Goal: Information Seeking & Learning: Learn about a topic

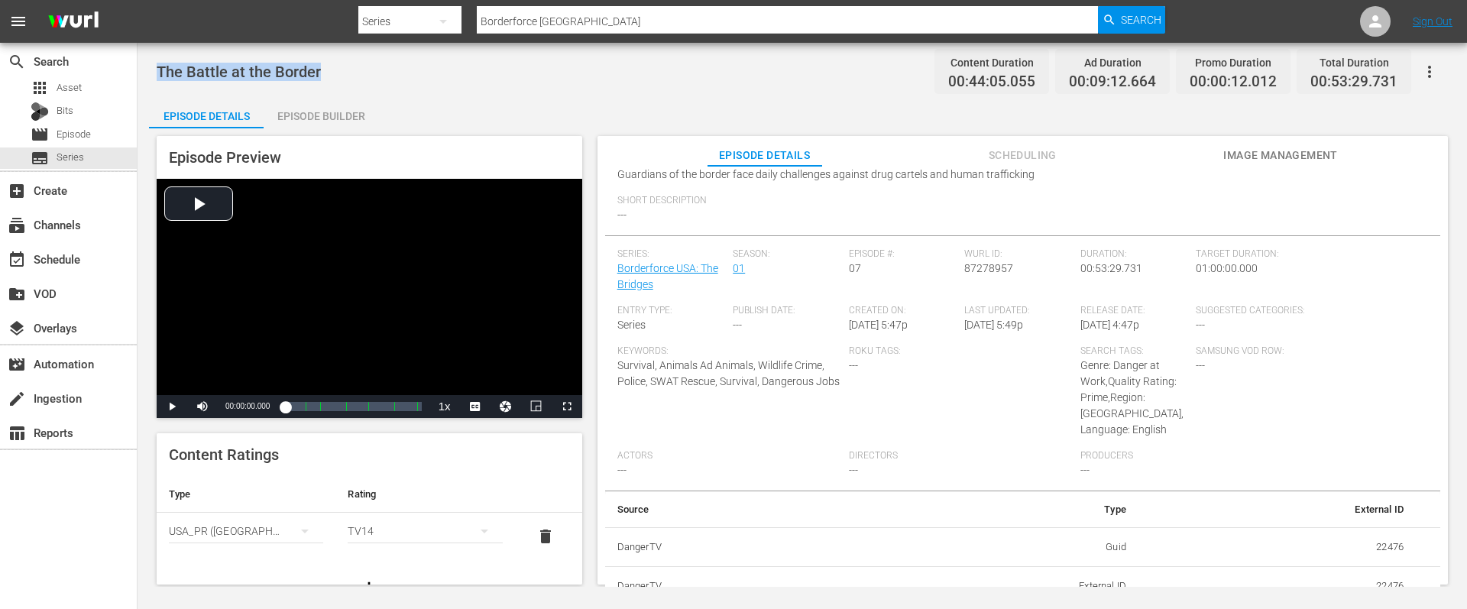
scroll to position [176, 0]
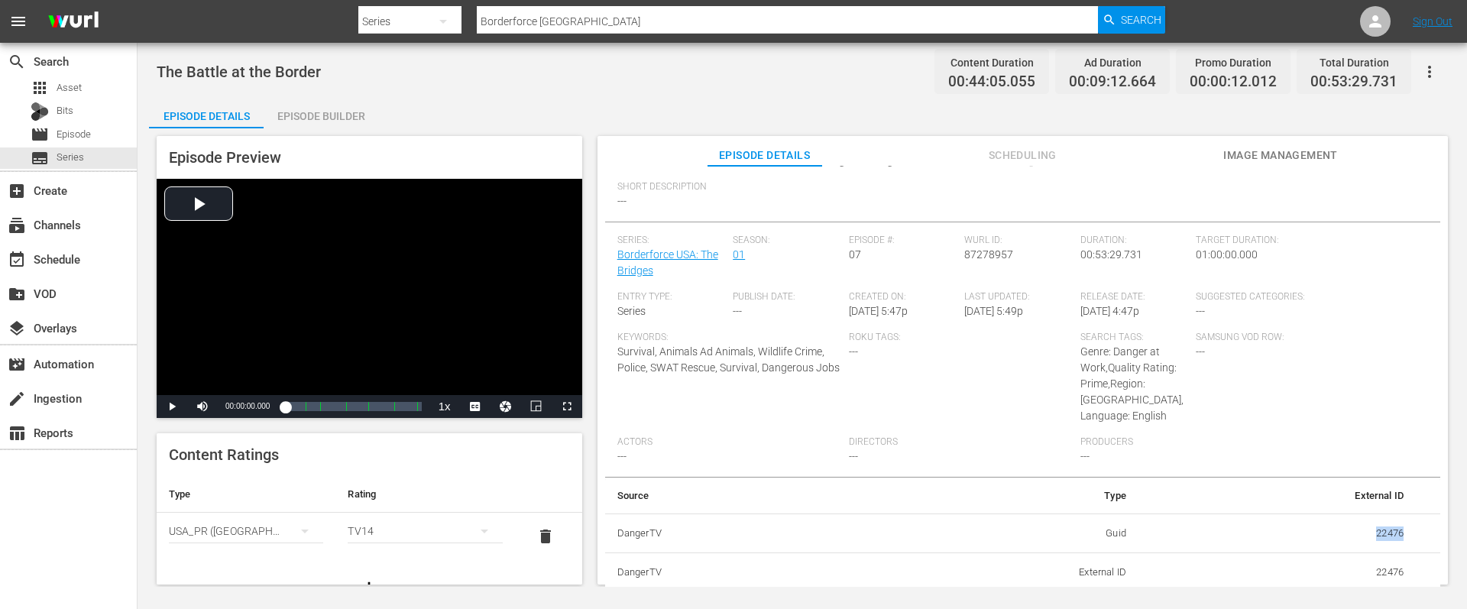
drag, startPoint x: 1366, startPoint y: 531, endPoint x: 1395, endPoint y: 533, distance: 29.1
click at [1395, 533] on td "22476" at bounding box center [1276, 533] width 277 height 40
copy td "22476"
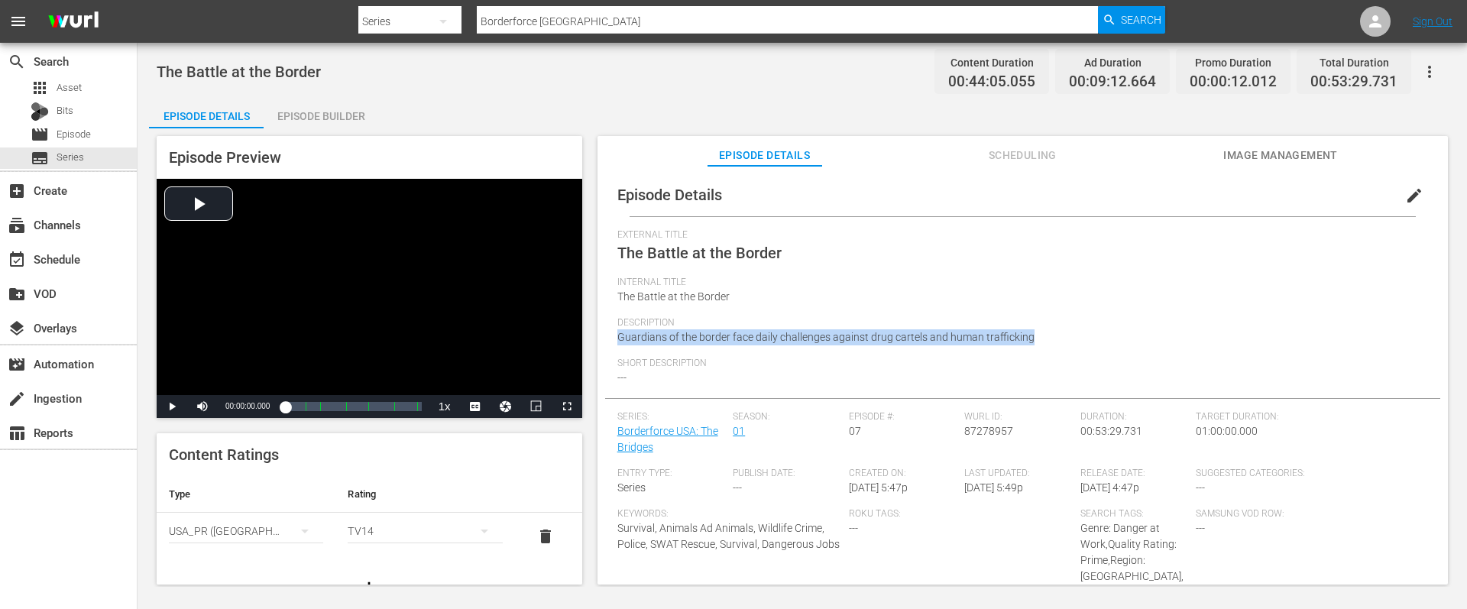
drag, startPoint x: 1040, startPoint y: 336, endPoint x: 597, endPoint y: 344, distance: 443.1
click at [597, 344] on div "Episode Details edit External Title The Battle at the Border Internal Title The…" at bounding box center [1022, 382] width 850 height 433
copy span "Guardians of the border face daily challenges against drug cartels and human tr…"
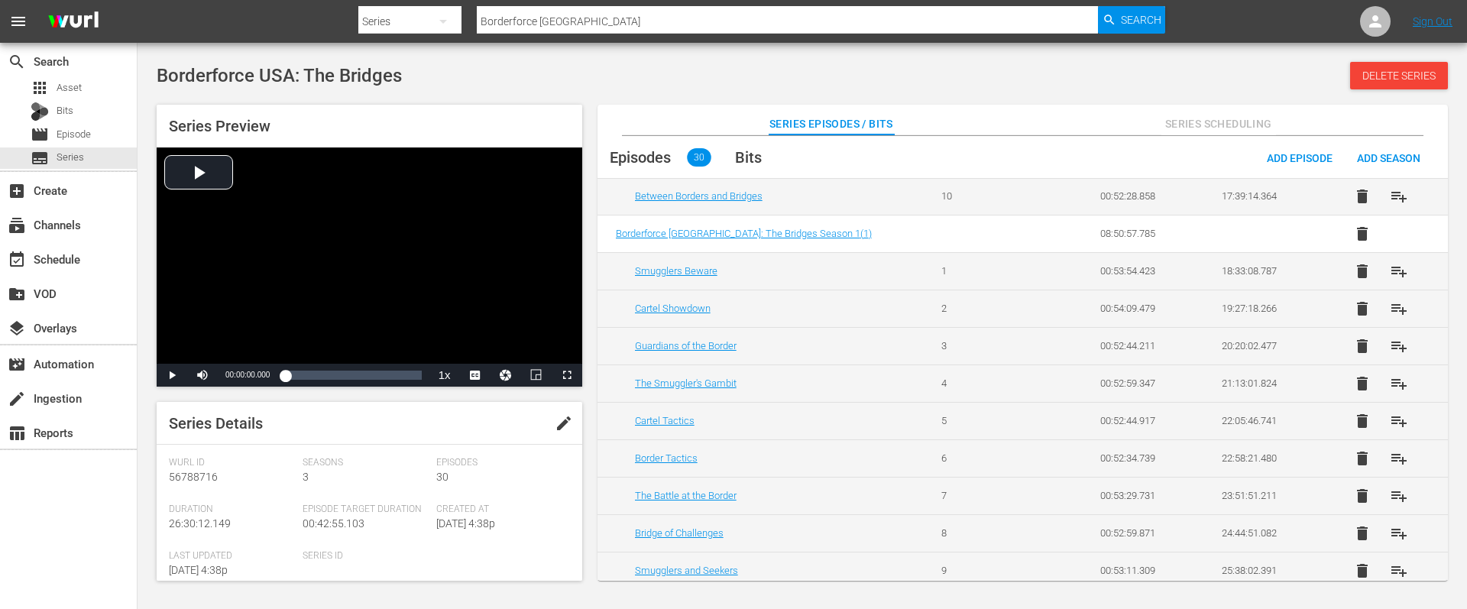
scroll to position [869, 0]
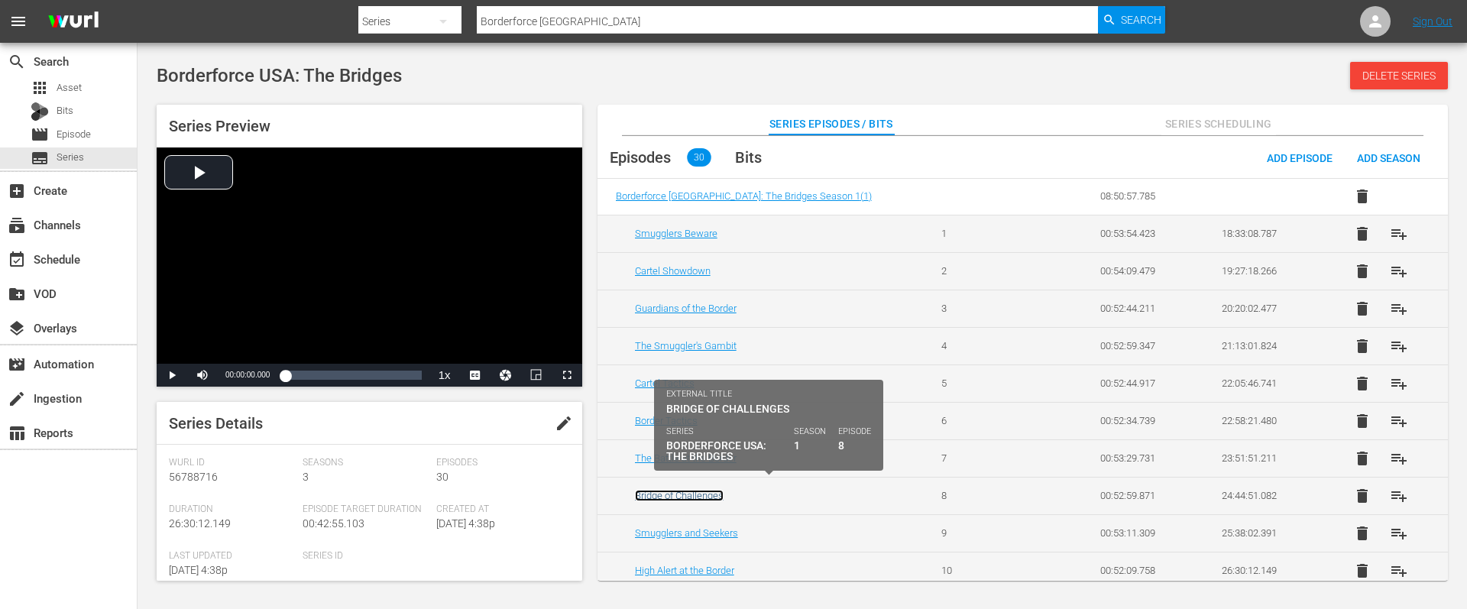
click at [674, 490] on link "Bridge of Challenges" at bounding box center [679, 495] width 89 height 11
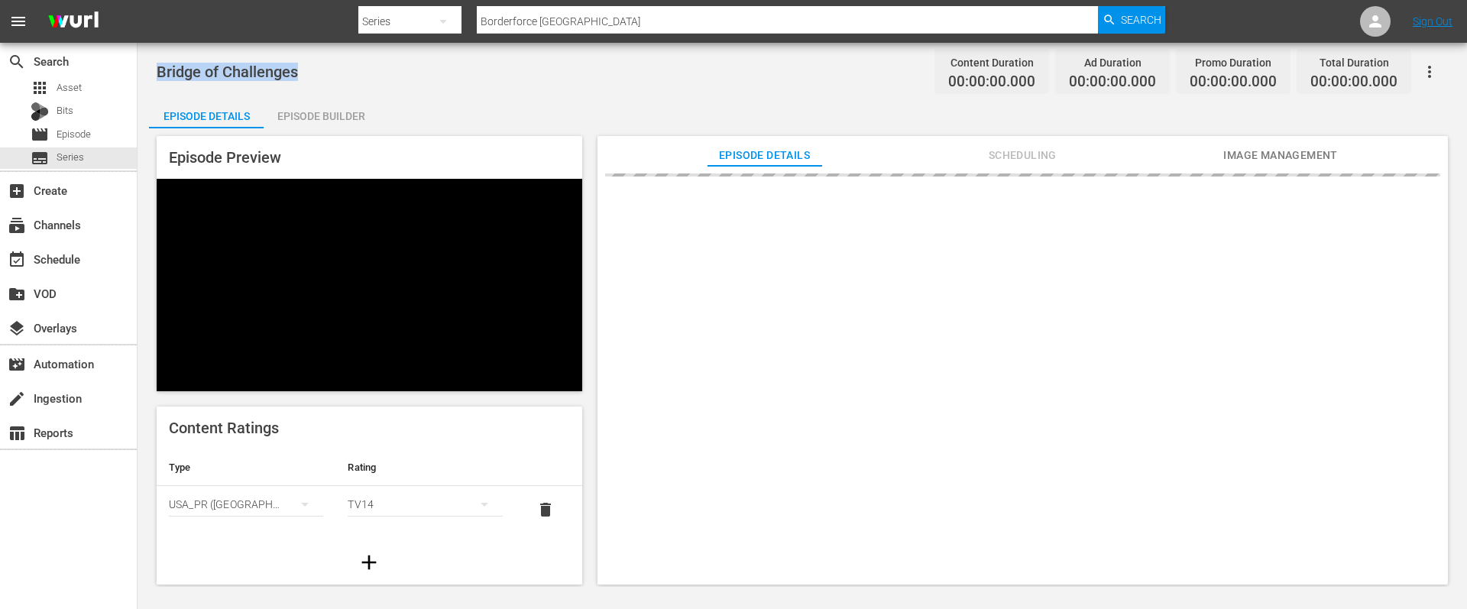
drag, startPoint x: 306, startPoint y: 70, endPoint x: 147, endPoint y: 67, distance: 159.7
click at [147, 67] on div "Bridge of Challenges Content Duration 00:00:00.000 Ad Duration 00:00:00.000 Pro…" at bounding box center [801, 315] width 1329 height 544
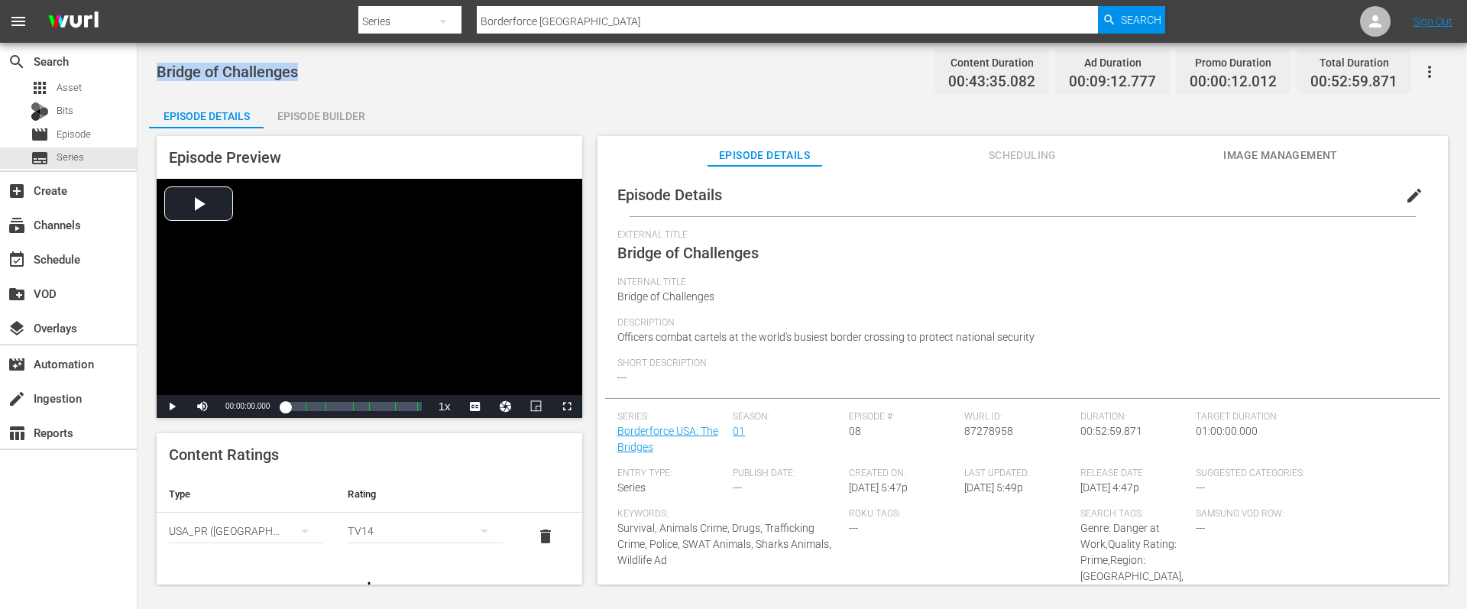
copy span "Bridge of Challenges"
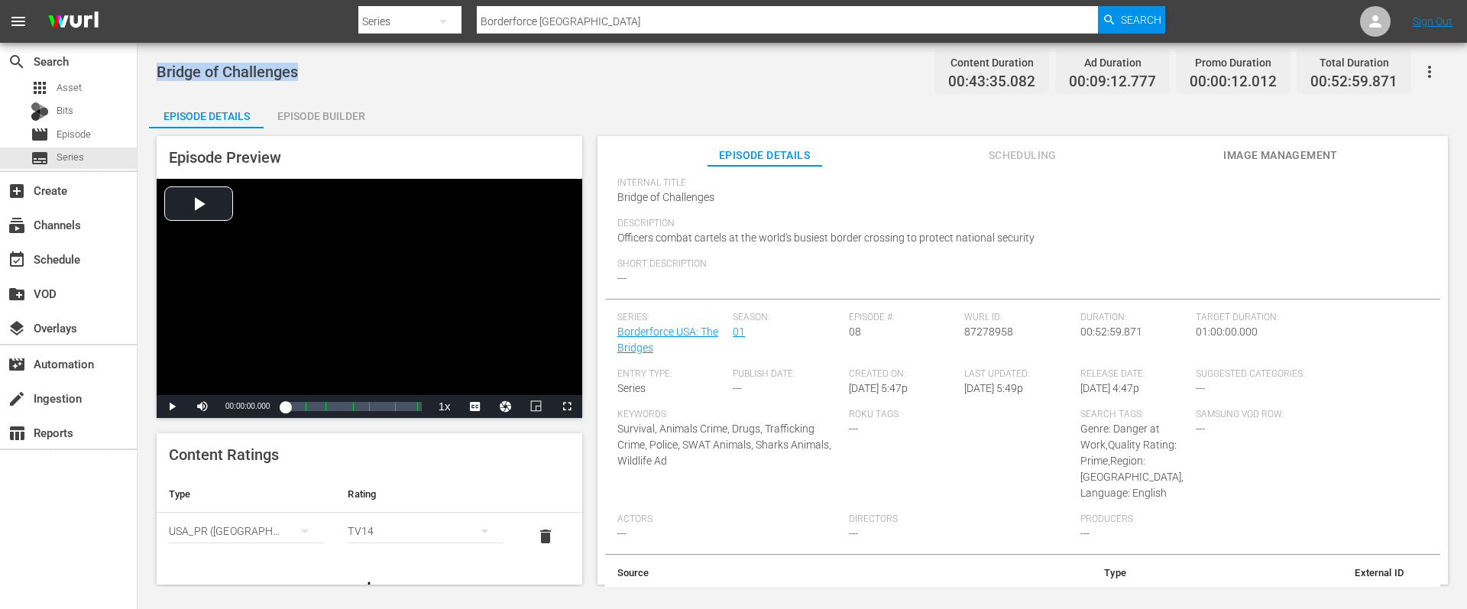
scroll to position [176, 0]
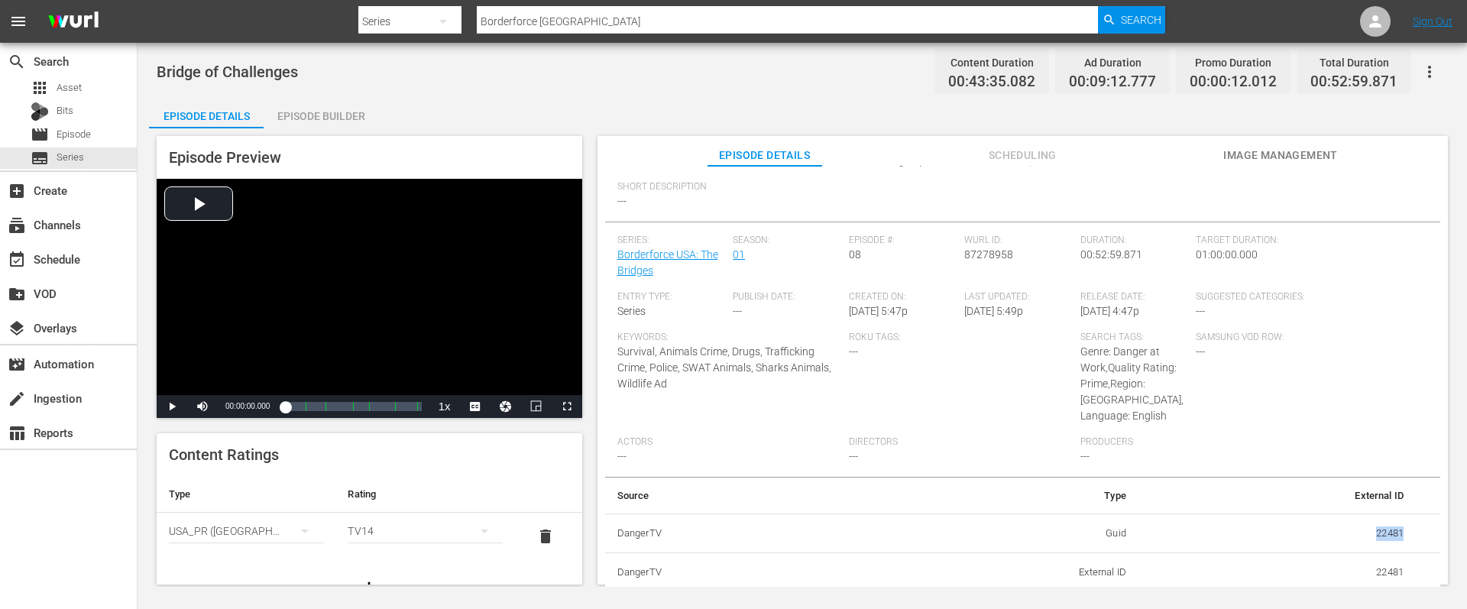
drag, startPoint x: 1363, startPoint y: 532, endPoint x: 1402, endPoint y: 534, distance: 38.2
click at [1402, 534] on td "22481" at bounding box center [1276, 533] width 277 height 40
copy td "22481"
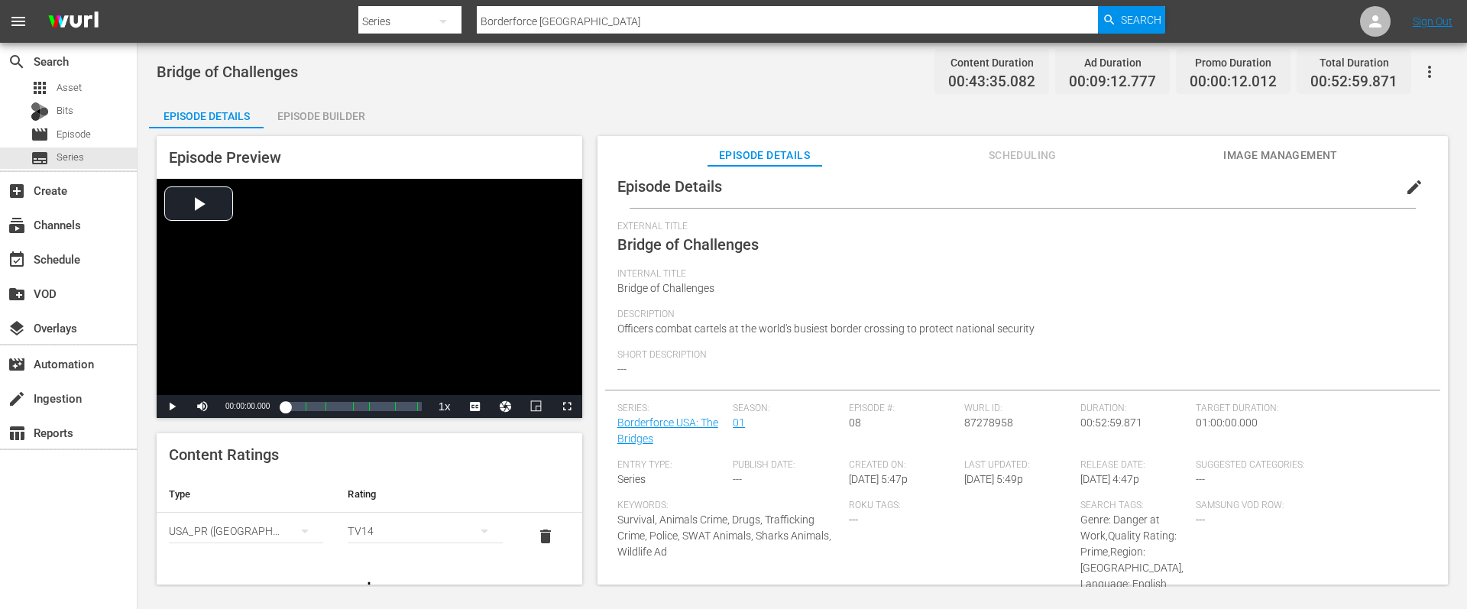
scroll to position [0, 0]
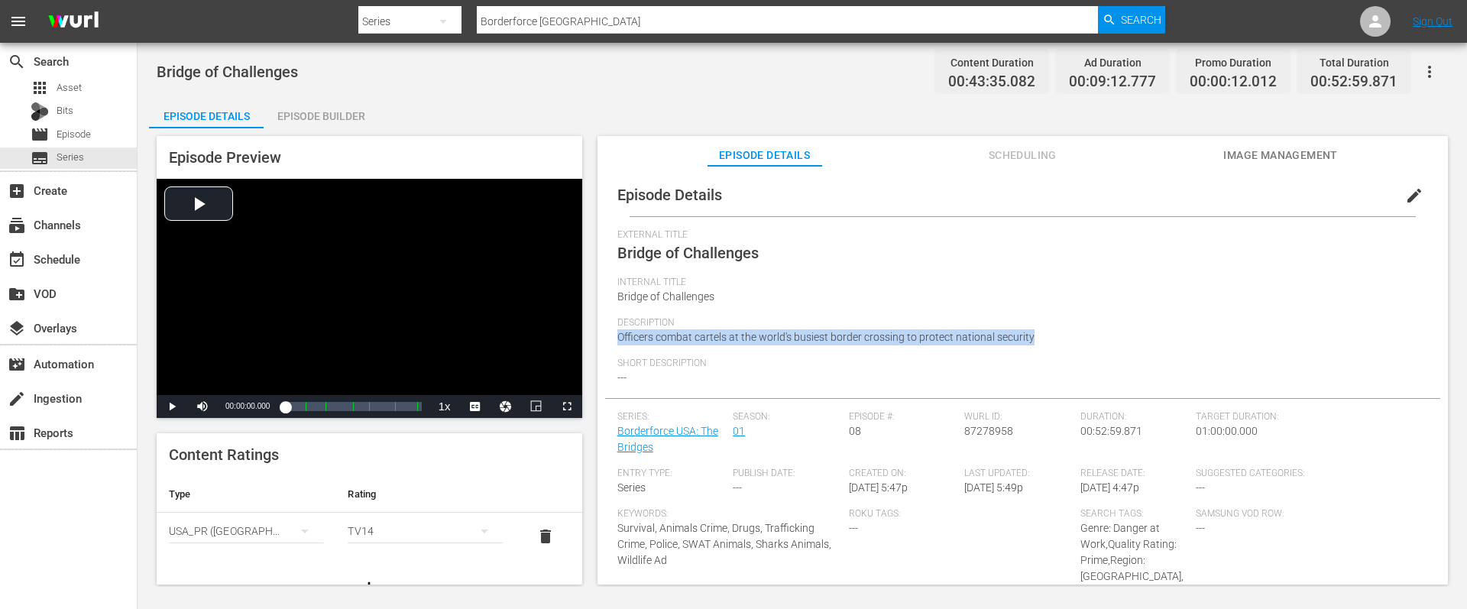
drag, startPoint x: 1030, startPoint y: 336, endPoint x: 614, endPoint y: 338, distance: 416.3
click at [614, 338] on div "Episode Details edit External Title Bridge of Challenges Internal Title Bridge …" at bounding box center [1022, 471] width 835 height 596
copy span "Officers combat cartels at the world's busiest border crossing to protect natio…"
click at [1261, 157] on span "Image Management" at bounding box center [1280, 155] width 115 height 19
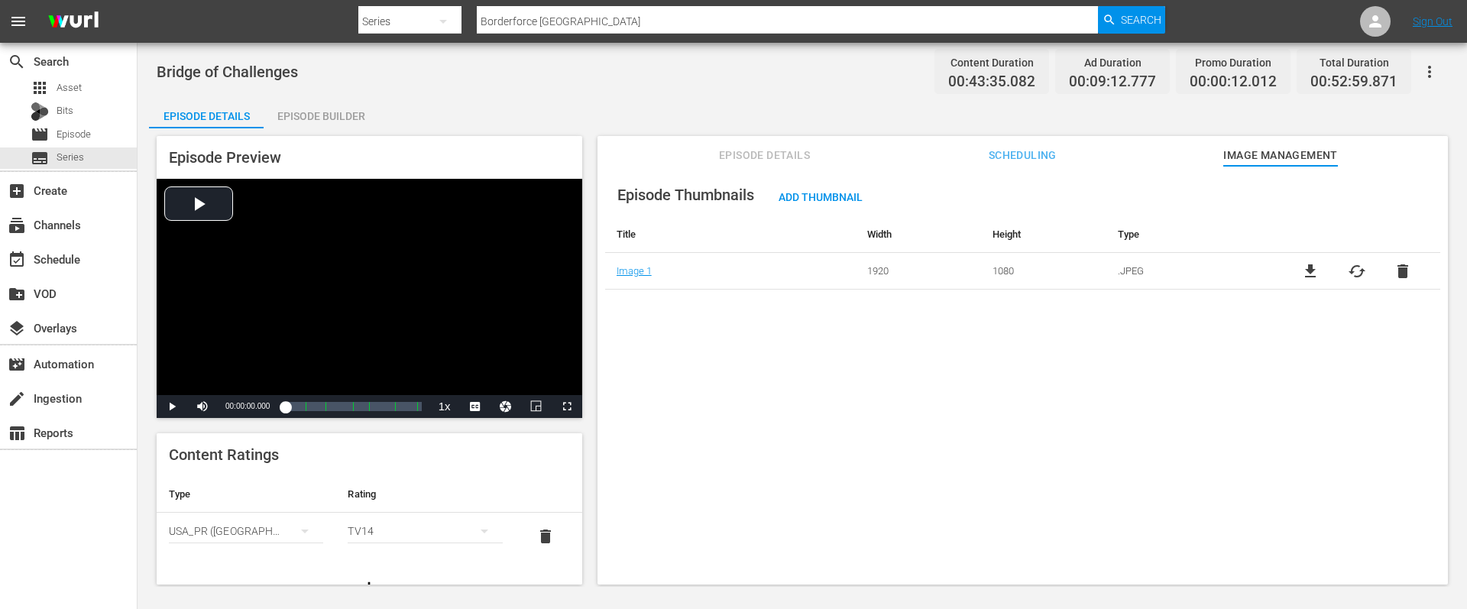
click at [856, 90] on div "Bridge of Challenges Content Duration 00:43:35.082 Ad Duration 00:09:12.777 Pro…" at bounding box center [801, 315] width 1329 height 544
click at [866, 80] on div "Bridge of Challenges Content Duration 00:43:35.082 Ad Duration 00:09:12.777 Pro…" at bounding box center [802, 71] width 1291 height 34
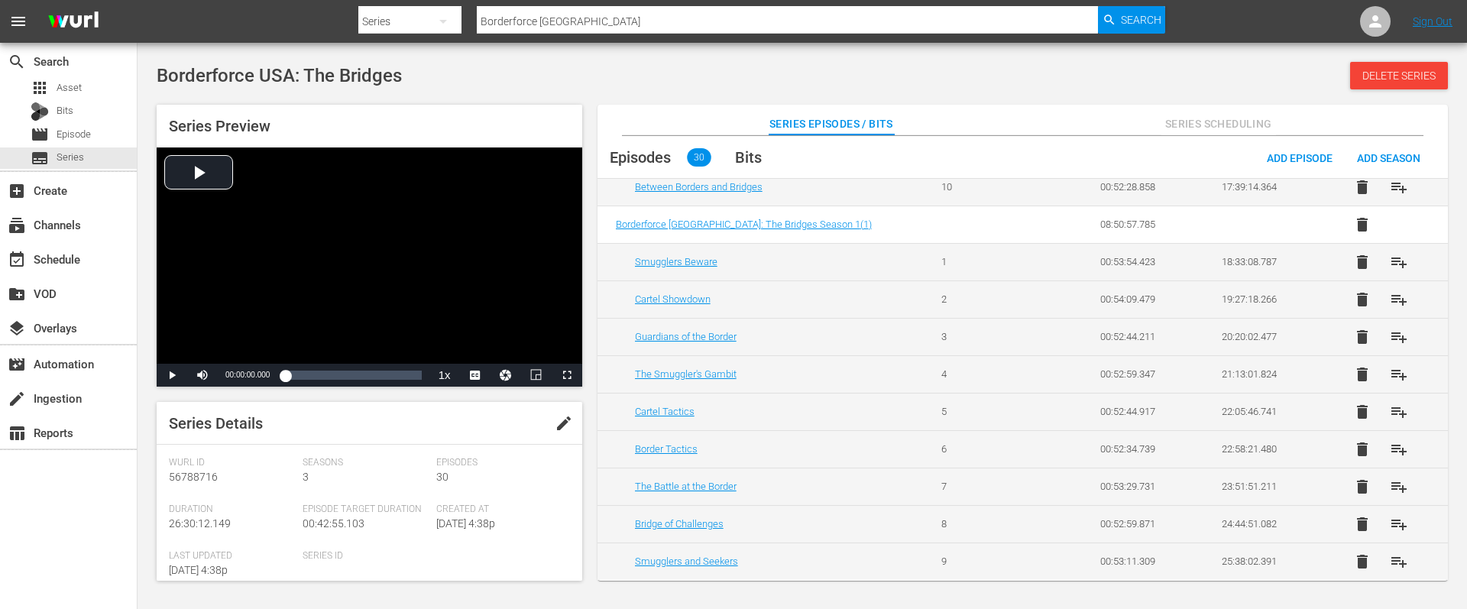
scroll to position [869, 0]
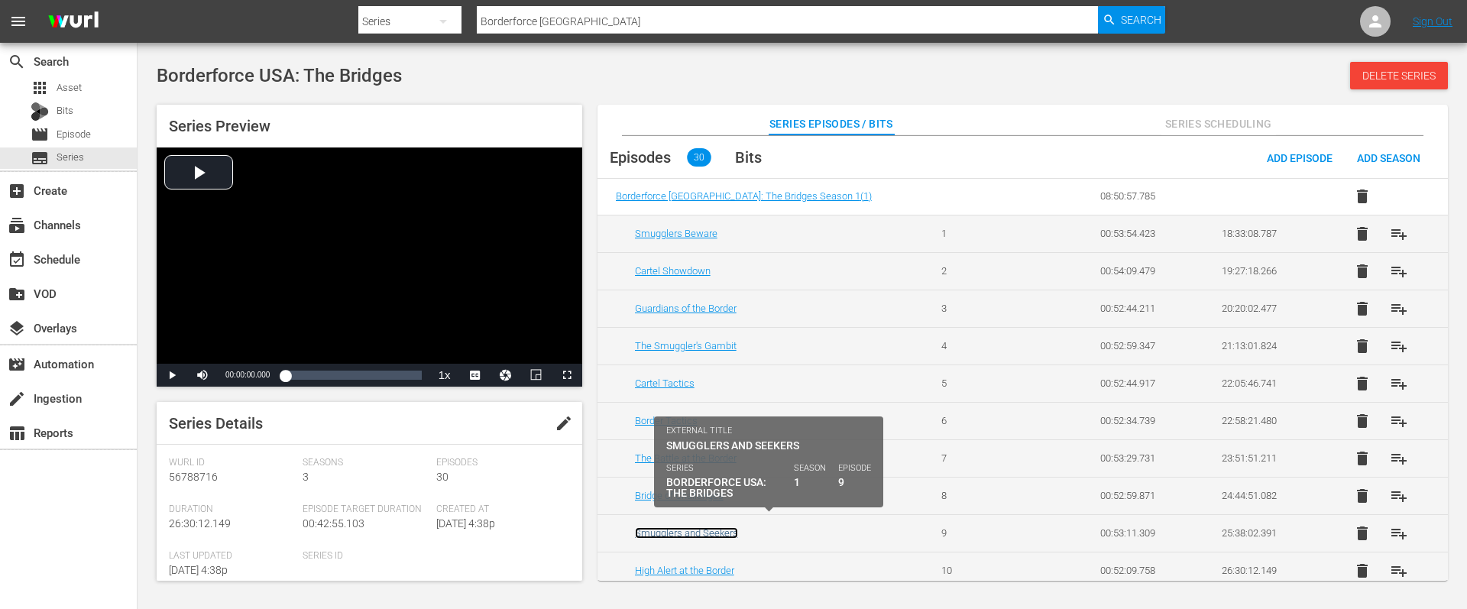
click at [673, 527] on link "Smugglers and Seekers" at bounding box center [686, 532] width 103 height 11
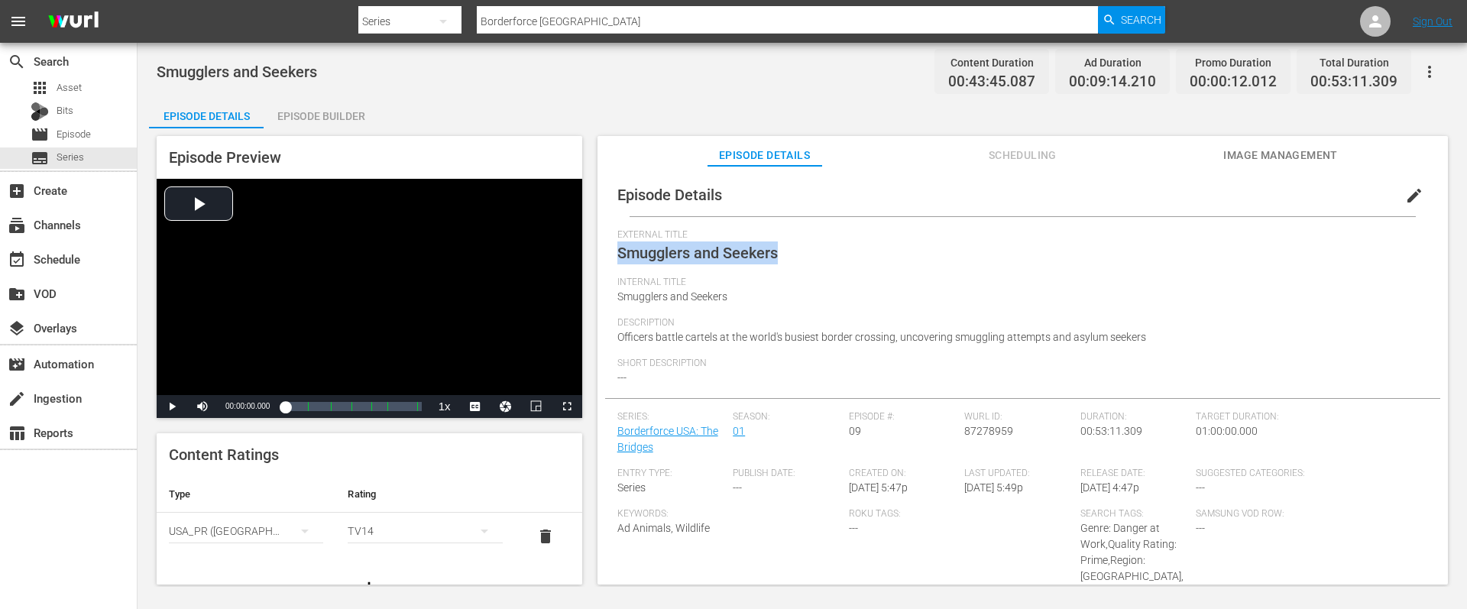
drag, startPoint x: 777, startPoint y: 254, endPoint x: 618, endPoint y: 244, distance: 159.1
click at [618, 244] on span "Smugglers and Seekers" at bounding box center [697, 253] width 160 height 18
copy span "Smugglers and Seekers"
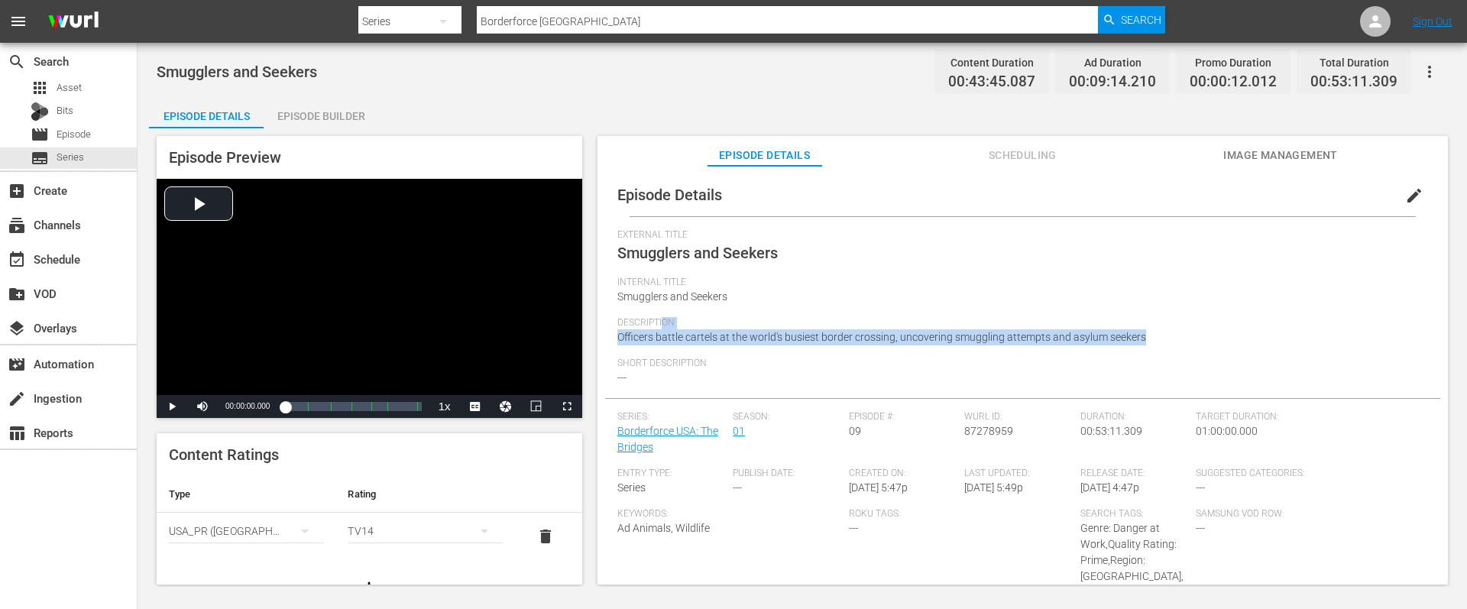
drag, startPoint x: 1150, startPoint y: 348, endPoint x: 661, endPoint y: 322, distance: 489.5
click at [661, 322] on div "Description Officers battle cartels at the world's busiest border crossing, unc…" at bounding box center [1022, 337] width 810 height 40
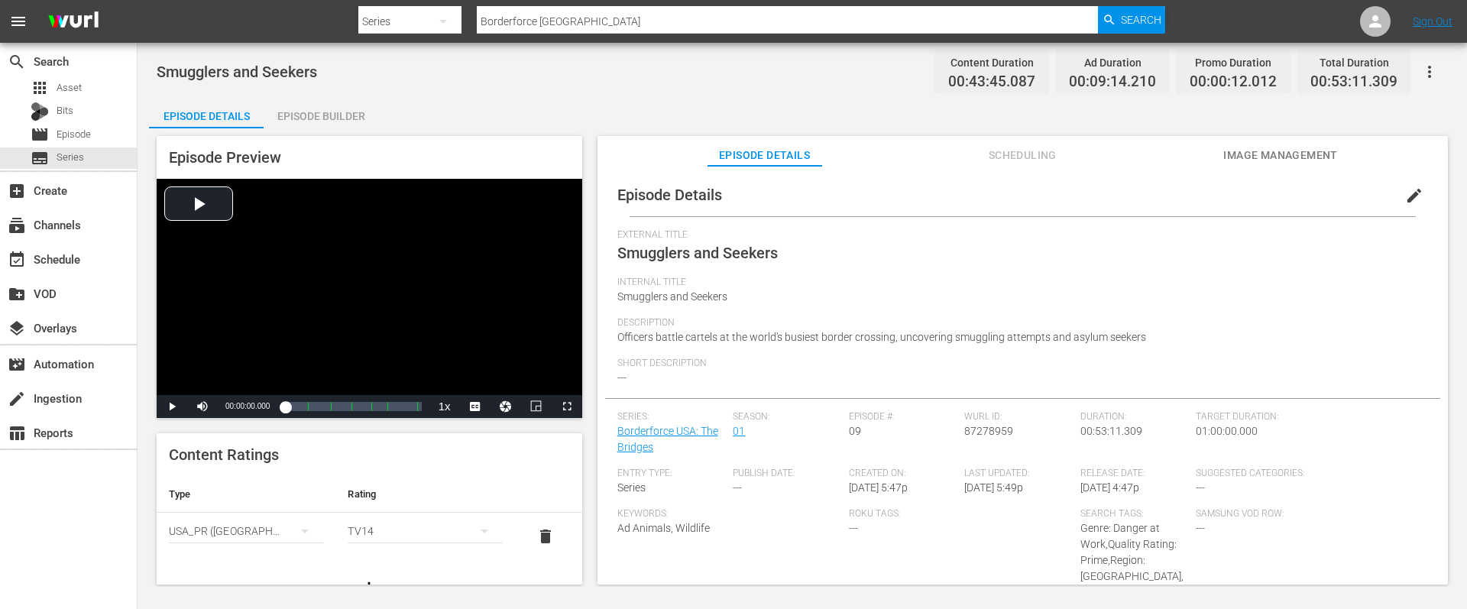
click at [1045, 378] on div "Short Description ---" at bounding box center [1022, 377] width 810 height 40
drag, startPoint x: 1154, startPoint y: 338, endPoint x: 652, endPoint y: 354, distance: 502.9
click at [652, 354] on div "Description Officers battle cartels at the world's busiest border crossing, unc…" at bounding box center [1022, 337] width 810 height 40
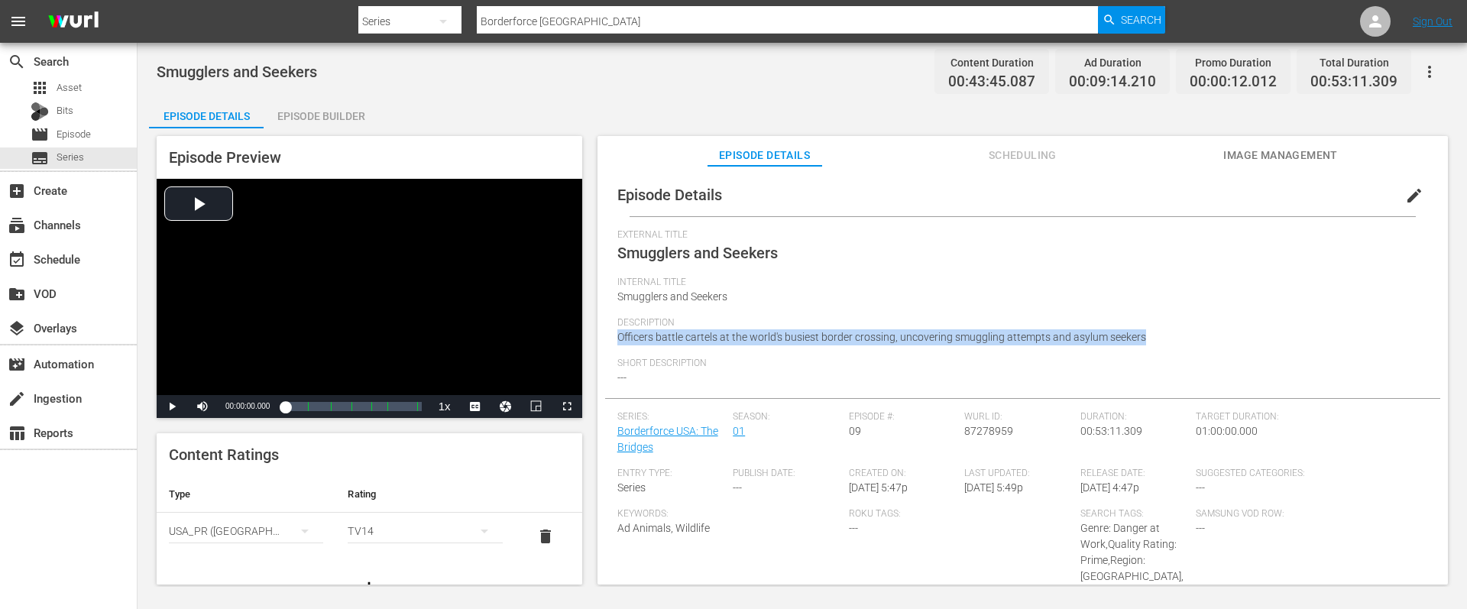
drag, startPoint x: 1177, startPoint y: 325, endPoint x: 1153, endPoint y: 333, distance: 24.9
click at [1153, 333] on div "Description Officers battle cartels at the world's busiest border crossing, unc…" at bounding box center [1022, 337] width 810 height 40
copy div "Officers battle cartels at the world's busiest border crossing, uncovering smug…"
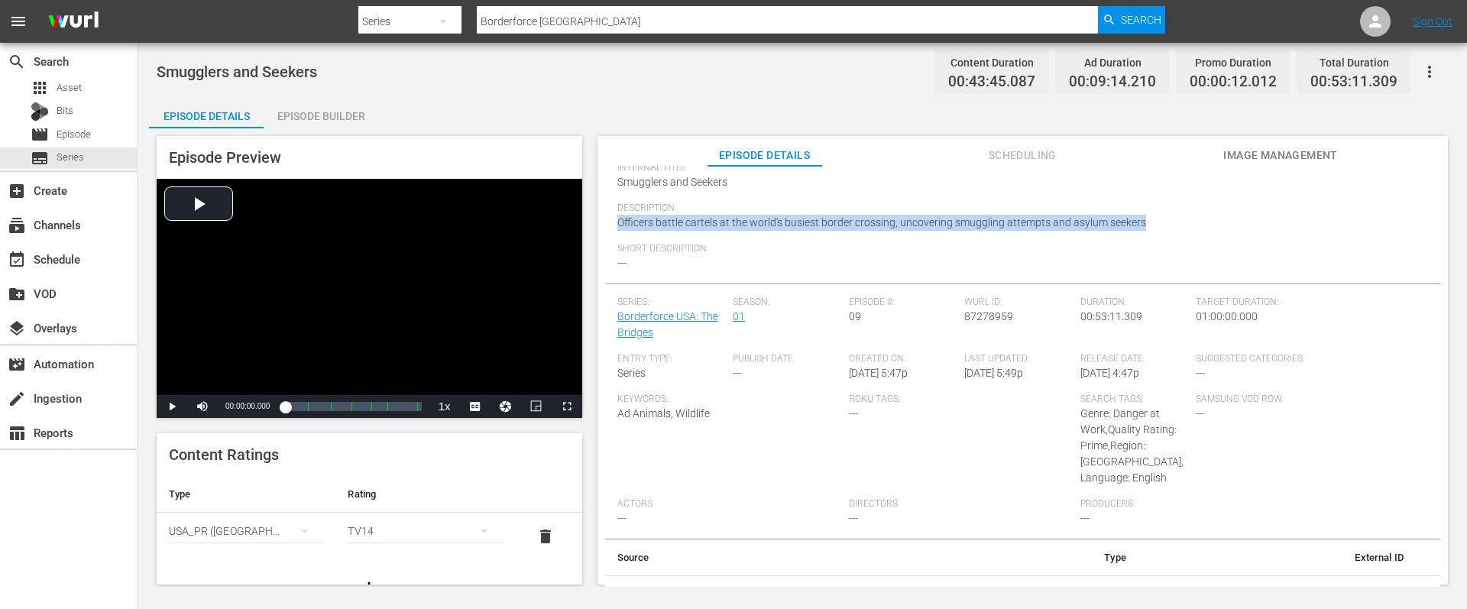
scroll to position [176, 0]
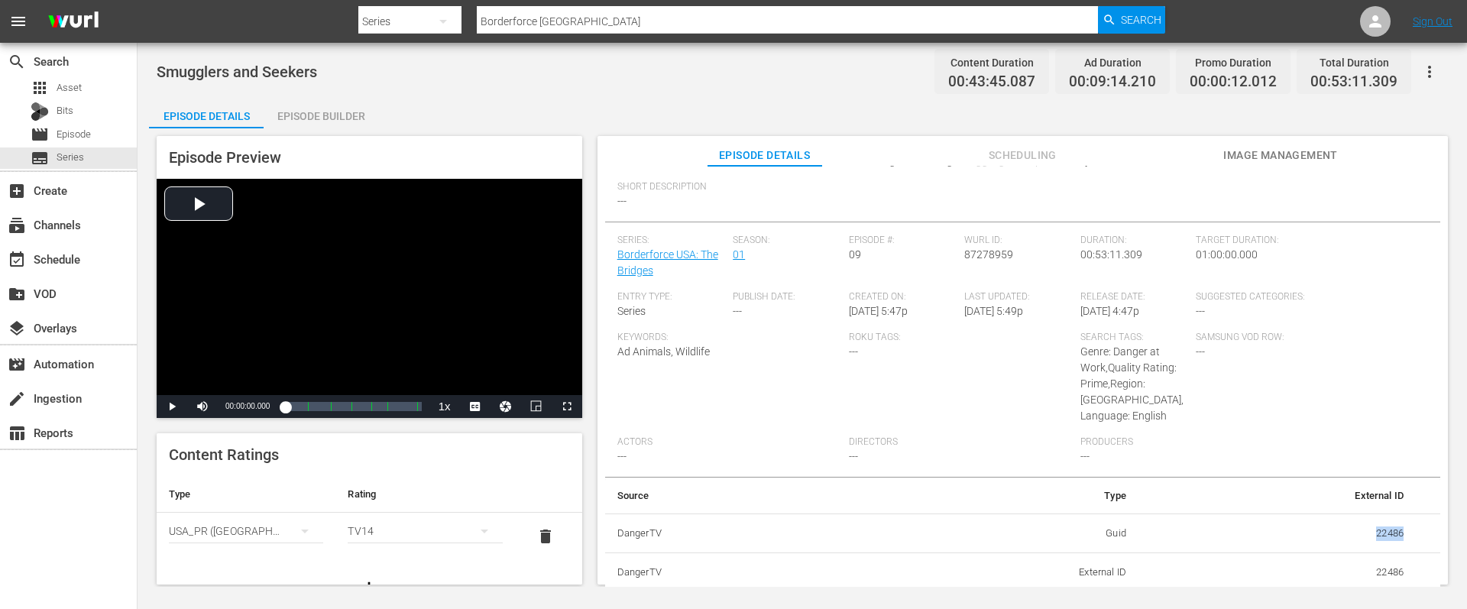
drag, startPoint x: 1366, startPoint y: 529, endPoint x: 1399, endPoint y: 532, distance: 33.1
click at [1399, 532] on td "22486" at bounding box center [1276, 533] width 277 height 40
copy td "22486"
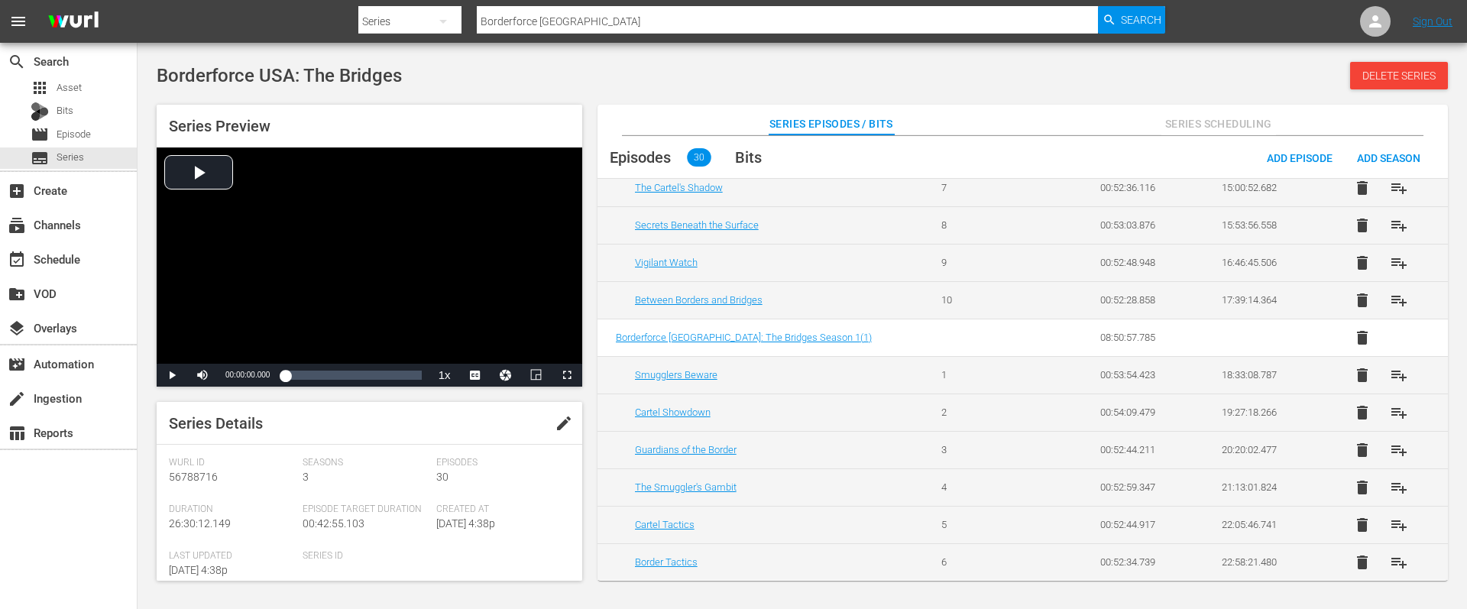
scroll to position [869, 0]
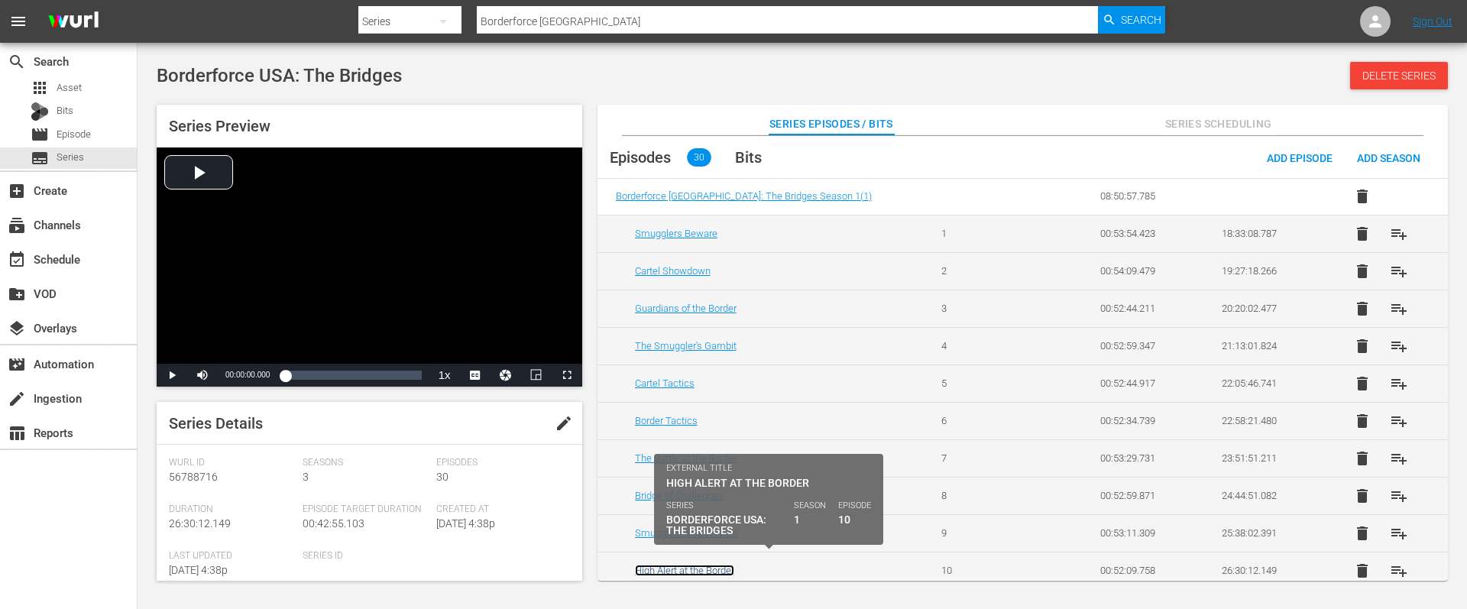
click at [685, 564] on link "High Alert at the Border" at bounding box center [684, 569] width 99 height 11
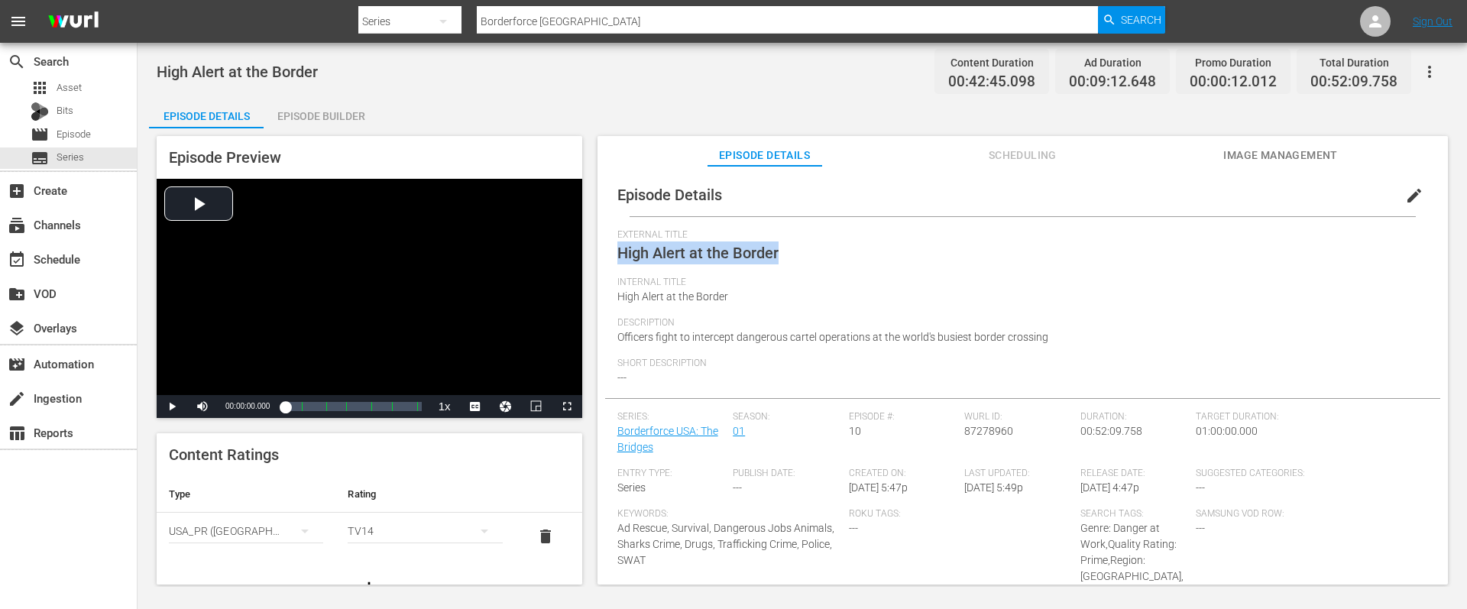
drag, startPoint x: 780, startPoint y: 250, endPoint x: 616, endPoint y: 247, distance: 164.3
click at [616, 247] on div "Episode Details edit External Title High Alert at the Border Internal Title Hig…" at bounding box center [1022, 471] width 835 height 596
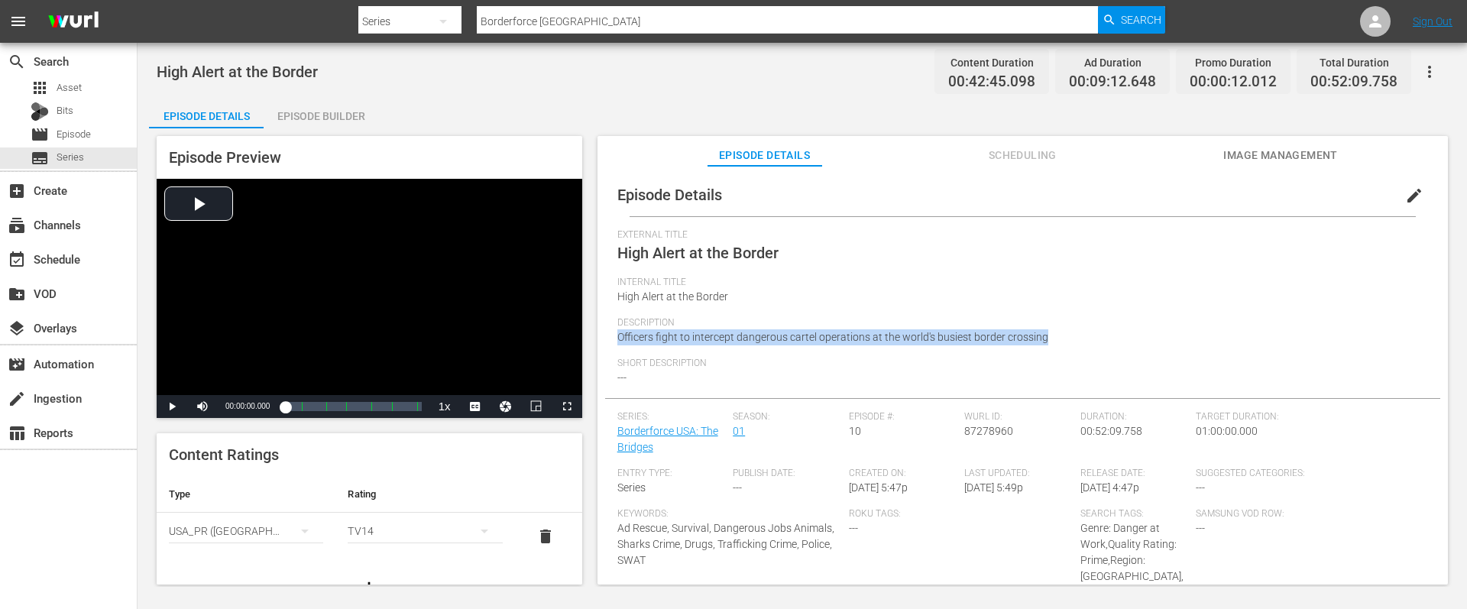
drag, startPoint x: 1063, startPoint y: 335, endPoint x: 612, endPoint y: 335, distance: 450.7
click at [612, 335] on div "Episode Details edit External Title High Alert at the Border Internal Title Hig…" at bounding box center [1022, 471] width 835 height 596
